Goal: Information Seeking & Learning: Check status

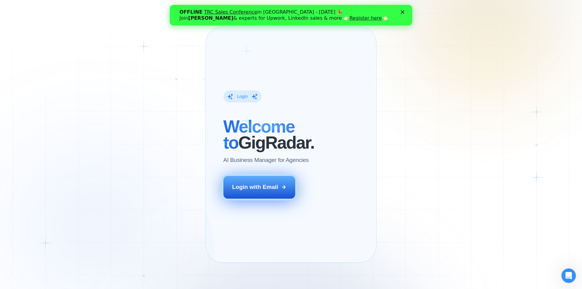
click at [253, 191] on div "Login with Email" at bounding box center [255, 187] width 46 height 8
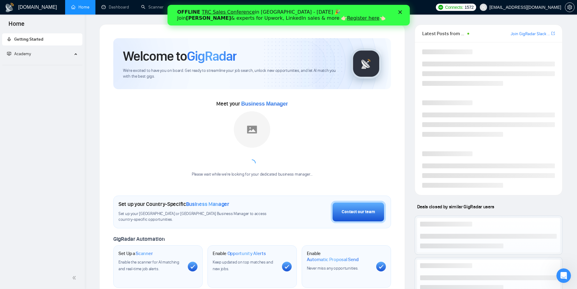
click at [402, 12] on icon "Закрити" at bounding box center [400, 12] width 4 height 4
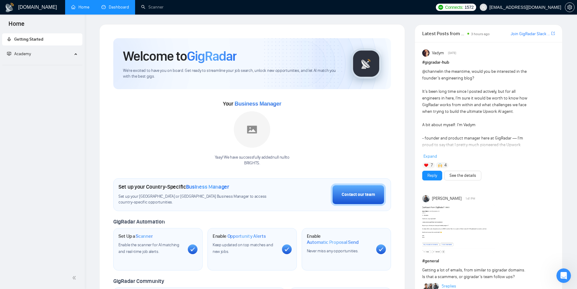
click at [117, 7] on link "Dashboard" at bounding box center [116, 7] width 28 height 5
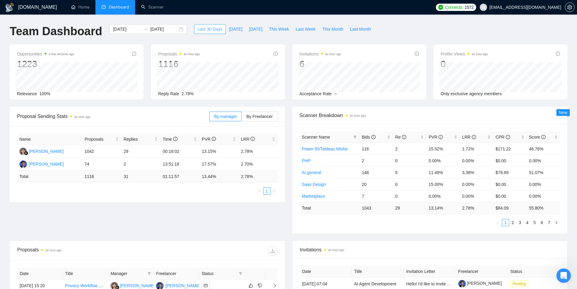
click at [203, 30] on span "Last 30 Days" at bounding box center [210, 29] width 25 height 7
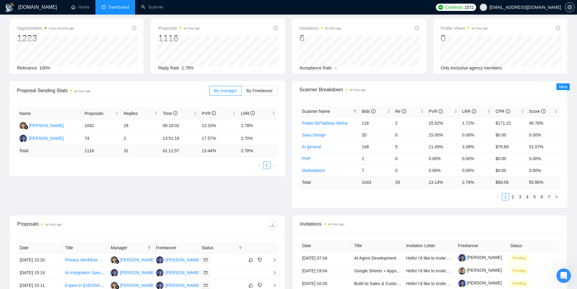
scroll to position [30, 0]
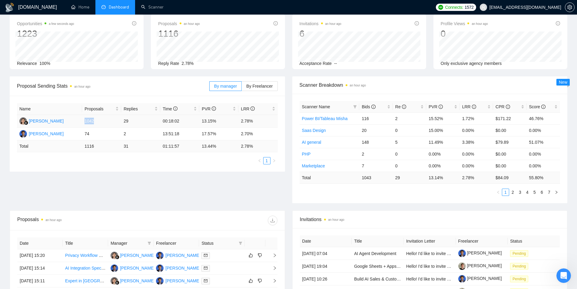
drag, startPoint x: 83, startPoint y: 121, endPoint x: 96, endPoint y: 121, distance: 12.7
click at [96, 121] on td "1042" at bounding box center [101, 121] width 39 height 13
drag, startPoint x: 85, startPoint y: 144, endPoint x: 97, endPoint y: 144, distance: 11.8
click at [97, 144] on td "1116" at bounding box center [101, 146] width 39 height 12
click at [103, 146] on td "1116" at bounding box center [101, 146] width 39 height 12
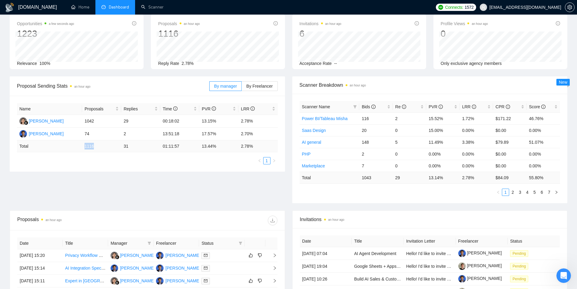
drag, startPoint x: 82, startPoint y: 147, endPoint x: 102, endPoint y: 146, distance: 19.1
click at [102, 146] on td "1116" at bounding box center [101, 146] width 39 height 12
click at [101, 146] on td "1116" at bounding box center [101, 146] width 39 height 12
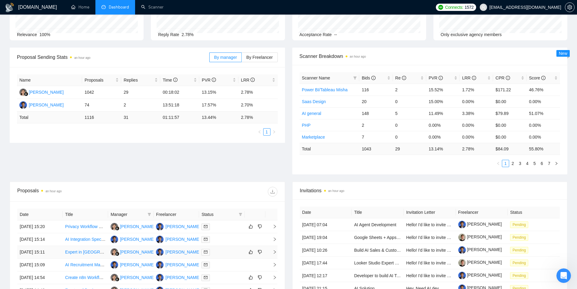
scroll to position [0, 0]
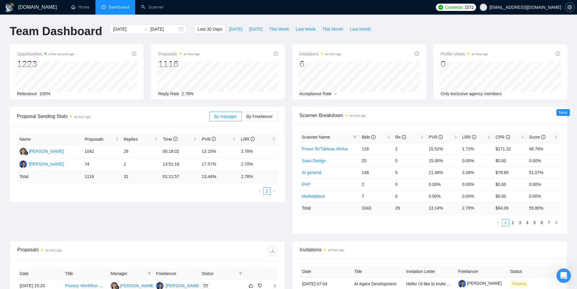
click at [572, 7] on icon "setting" at bounding box center [570, 7] width 5 height 5
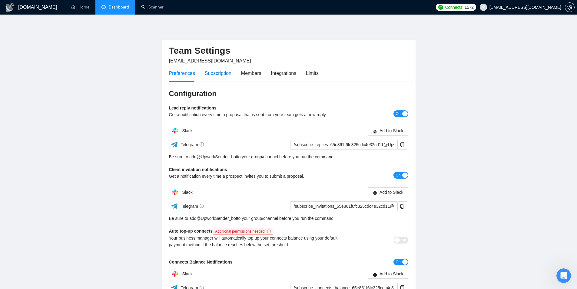
click at [215, 73] on div "Subscription" at bounding box center [218, 73] width 27 height 8
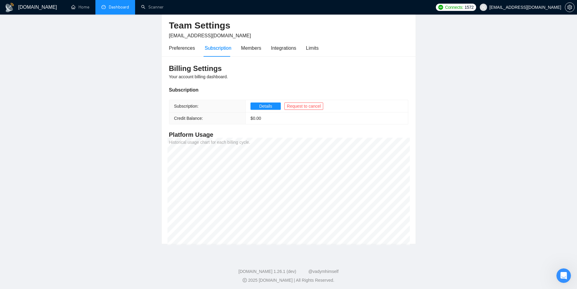
scroll to position [27, 0]
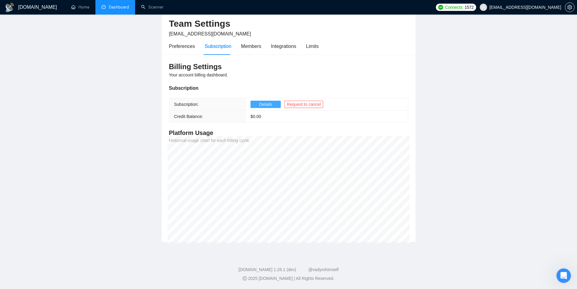
click at [263, 105] on span "Details" at bounding box center [265, 104] width 13 height 7
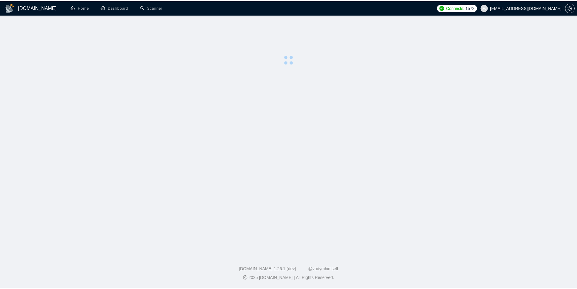
scroll to position [27, 0]
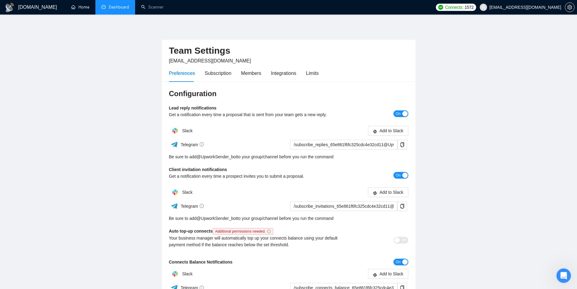
click at [108, 9] on link "Dashboard" at bounding box center [116, 7] width 28 height 5
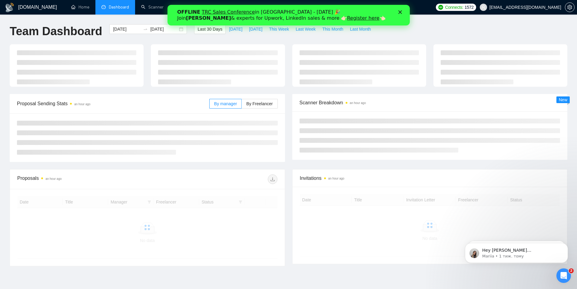
click at [399, 12] on icon "Закрити" at bounding box center [400, 12] width 4 height 4
